Goal: Task Accomplishment & Management: Use online tool/utility

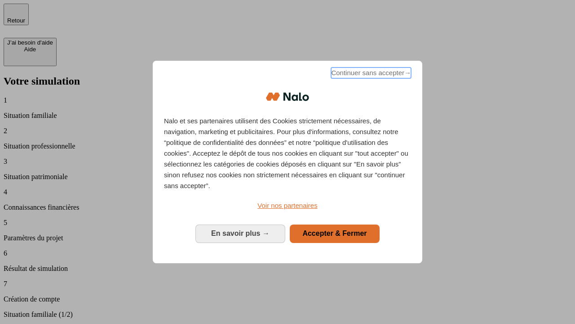
click at [370, 74] on span "Continuer sans accepter →" at bounding box center [371, 72] width 80 height 11
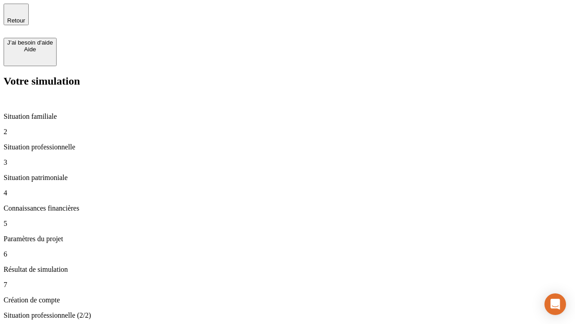
type input "30 000"
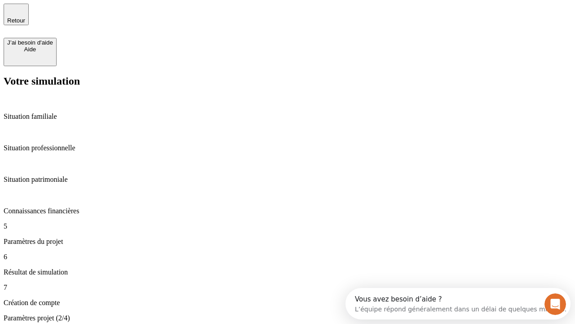
type input "25"
type input "64"
type input "1 000"
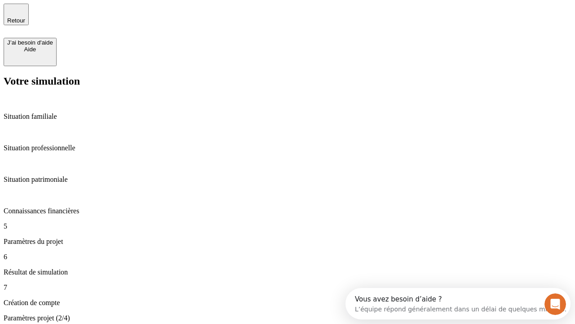
type input "640"
